Goal: Obtain resource: Obtain resource

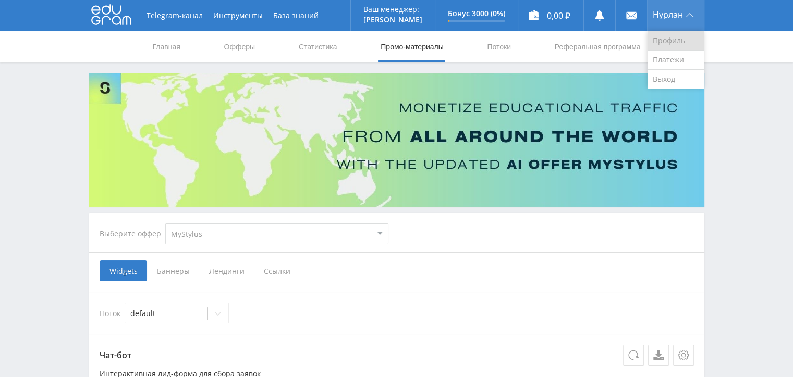
click at [671, 41] on link "Профиль" at bounding box center [675, 40] width 56 height 19
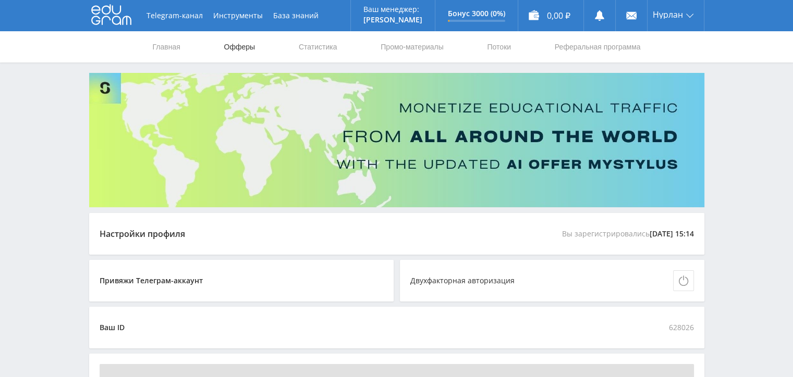
click at [246, 44] on link "Офферы" at bounding box center [239, 46] width 33 height 31
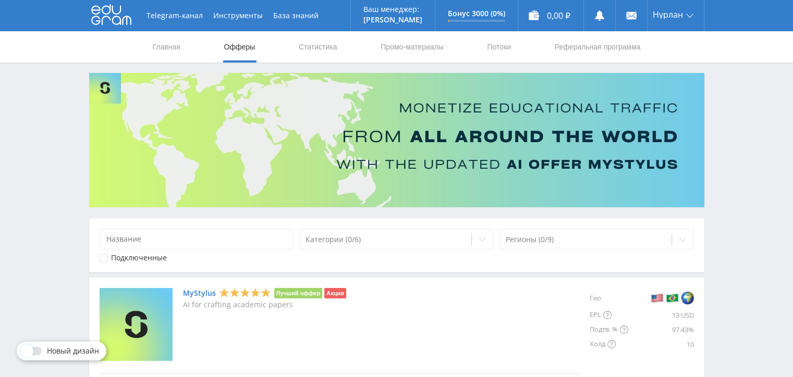
scroll to position [104, 0]
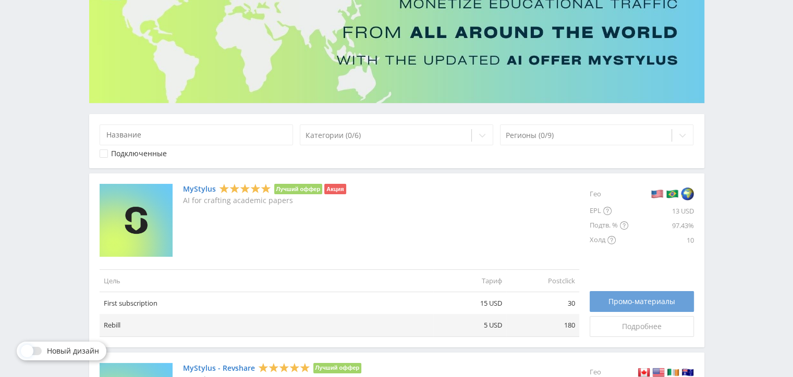
click at [627, 301] on span "Промо-материалы" at bounding box center [641, 302] width 67 height 8
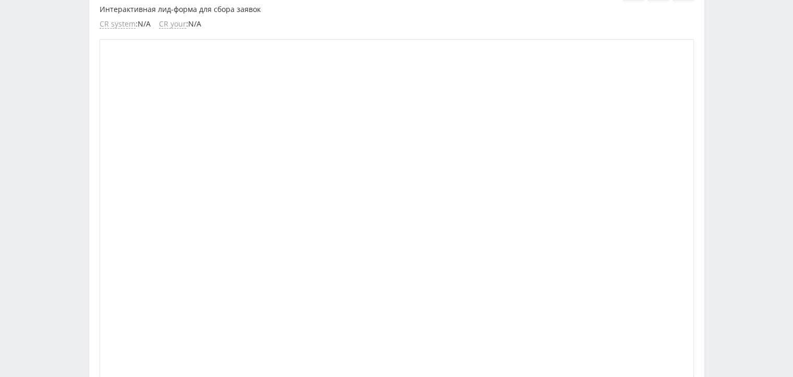
scroll to position [156, 0]
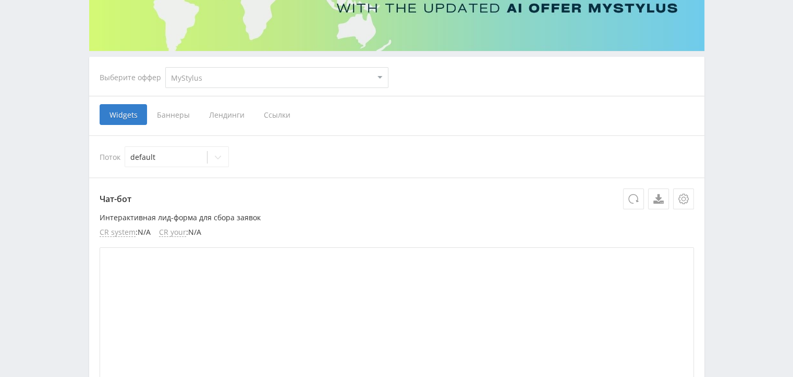
click at [281, 115] on span "Ссылки" at bounding box center [277, 114] width 46 height 21
click at [0, 0] on input "Ссылки" at bounding box center [0, 0] width 0 height 0
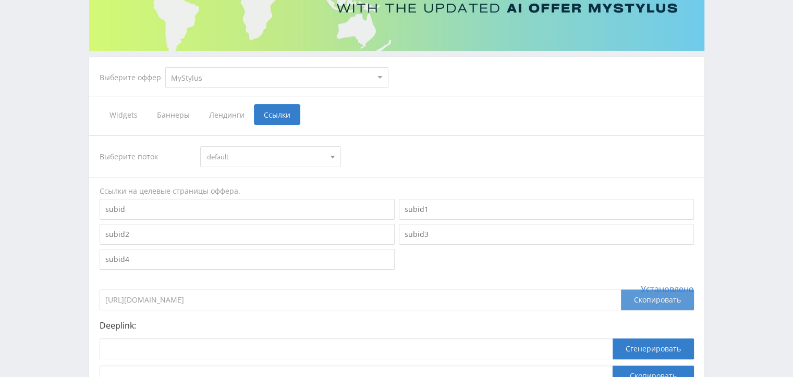
click at [642, 303] on div "Скопировать" at bounding box center [657, 300] width 73 height 21
